Goal: Task Accomplishment & Management: Use online tool/utility

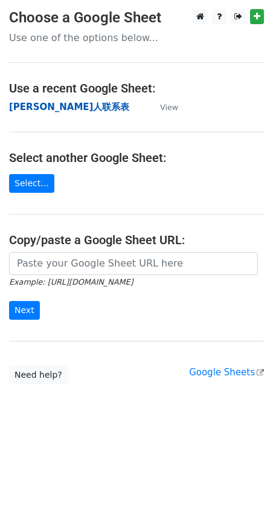
click at [44, 109] on strong "[PERSON_NAME]人联系表" at bounding box center [69, 107] width 120 height 11
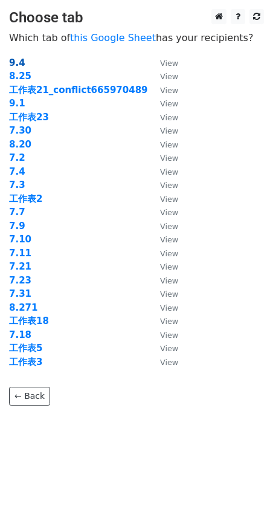
click at [18, 64] on strong "9.4" at bounding box center [17, 62] width 16 height 11
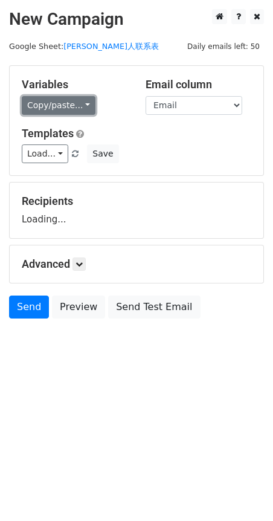
click at [76, 106] on link "Copy/paste..." at bounding box center [59, 105] width 74 height 19
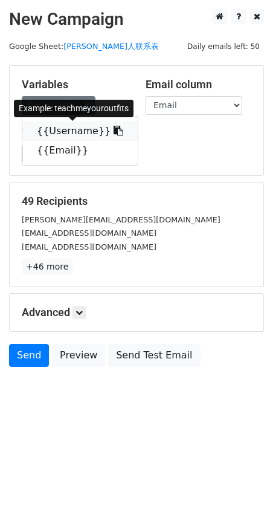
click at [114, 131] on icon at bounding box center [119, 131] width 10 height 10
